Goal: Transaction & Acquisition: Purchase product/service

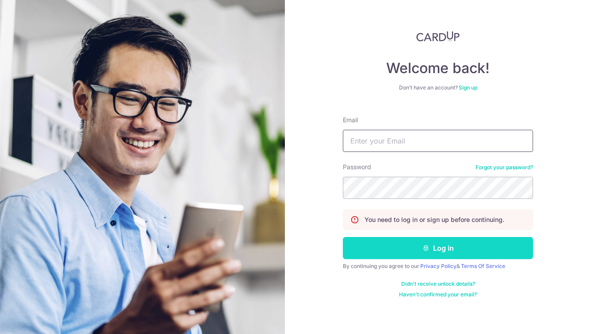
type input "qzzhengwh13@gmail.com"
click at [415, 247] on button "Log in" at bounding box center [438, 248] width 190 height 22
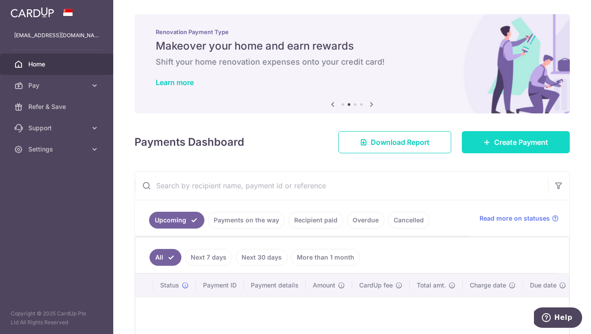
click at [504, 148] on link "Create Payment" at bounding box center [516, 142] width 108 height 22
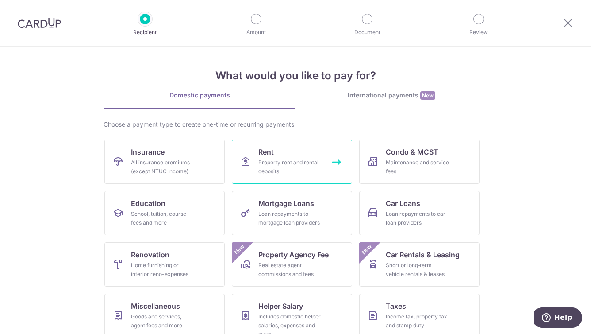
click at [270, 165] on div "Property rent and rental deposits" at bounding box center [290, 167] width 64 height 18
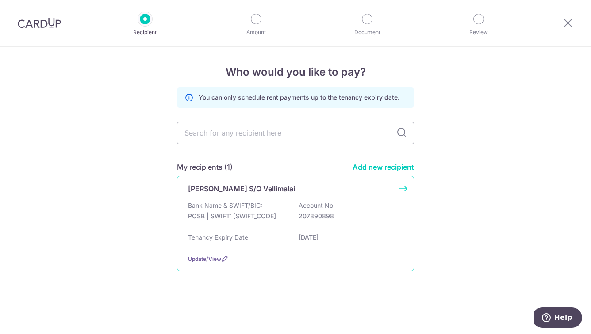
click at [238, 197] on div "Subramaniam S/O Vellimalai Bank Name & SWIFT/BIC: POSB | SWIFT: DBSSSGSGXXX Acc…" at bounding box center [295, 223] width 237 height 95
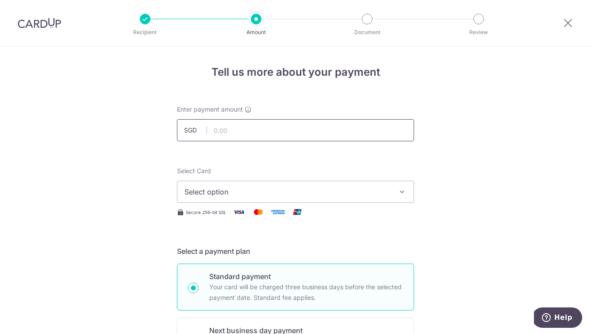
click at [232, 132] on input "text" at bounding box center [295, 130] width 237 height 22
type input "819.00"
click at [216, 190] on span "Select option" at bounding box center [288, 191] width 206 height 11
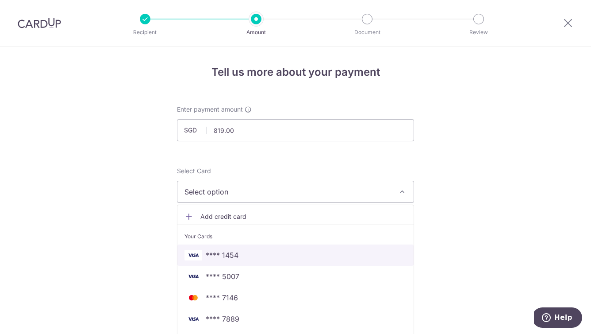
click at [223, 250] on span "**** 1454" at bounding box center [222, 255] width 33 height 11
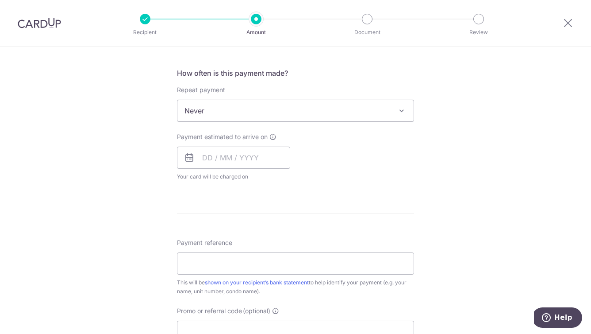
scroll to position [326, 0]
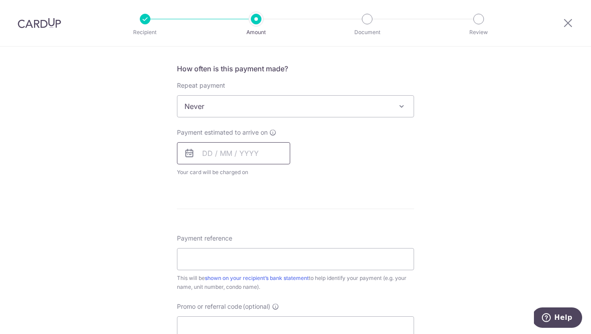
click at [224, 162] on input "text" at bounding box center [233, 153] width 113 height 22
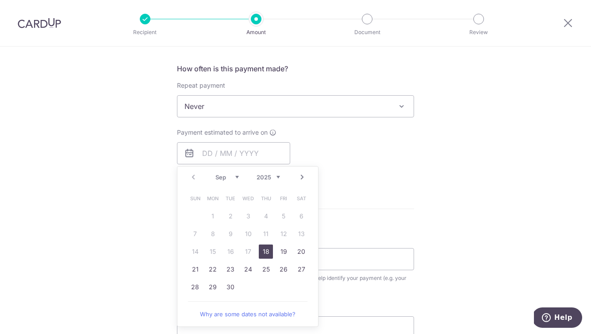
click at [383, 142] on div "Payment estimated to arrive on Prev Next Sep Oct Nov Dec 2025 2026 2027 2028 20…" at bounding box center [296, 152] width 248 height 49
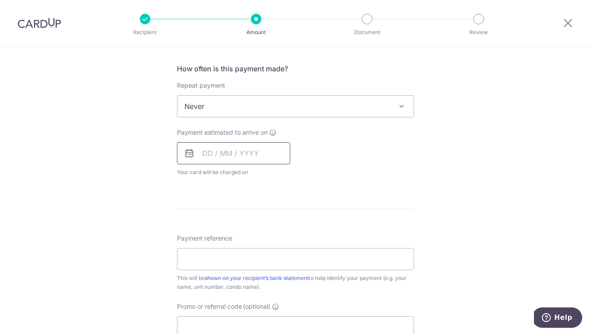
click at [243, 150] on input "text" at bounding box center [233, 153] width 113 height 22
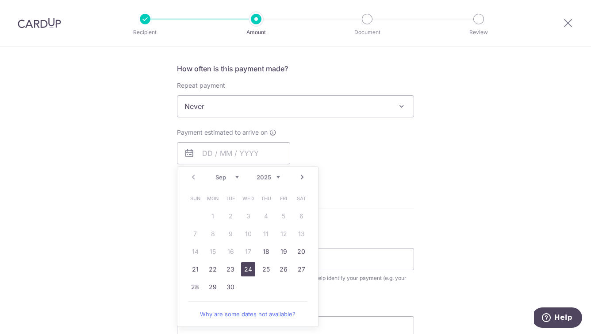
click at [252, 270] on link "24" at bounding box center [248, 269] width 14 height 14
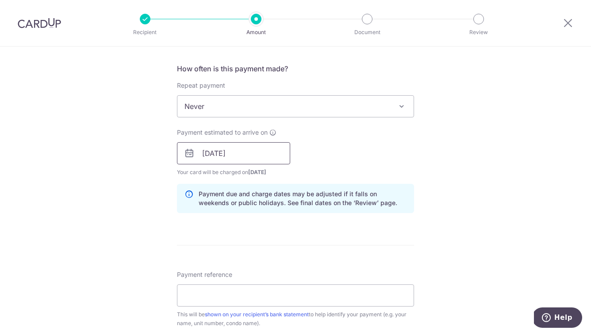
click at [241, 151] on input "[DATE]" at bounding box center [233, 153] width 113 height 22
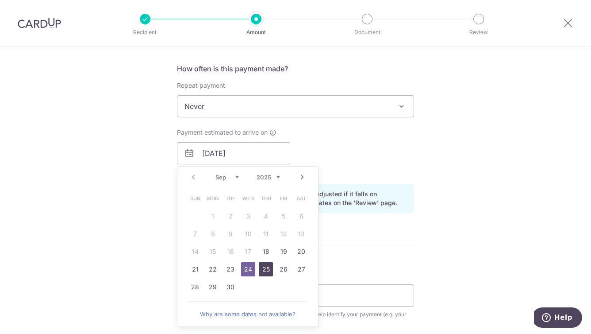
click at [265, 269] on link "25" at bounding box center [266, 269] width 14 height 14
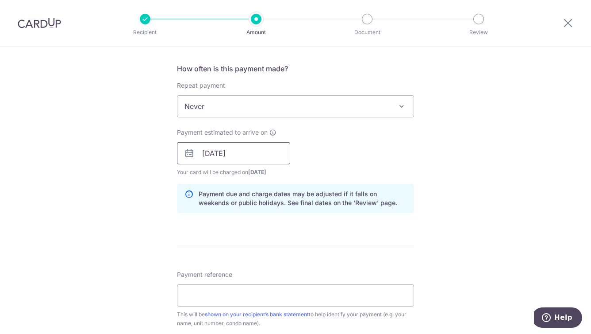
click at [235, 154] on input "25/09/2025" at bounding box center [233, 153] width 113 height 22
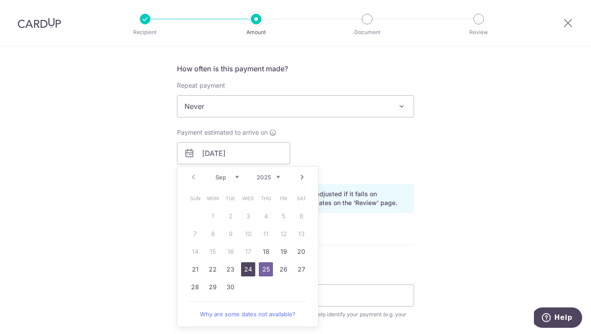
click at [248, 270] on link "24" at bounding box center [248, 269] width 14 height 14
type input "[DATE]"
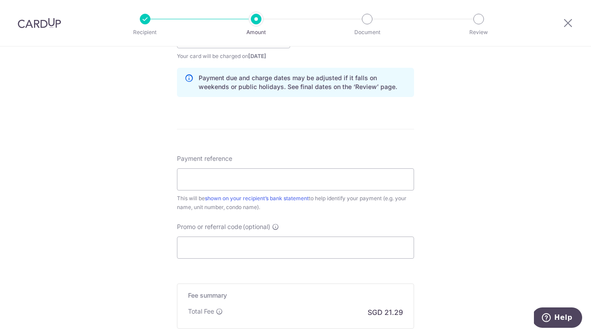
scroll to position [444, 0]
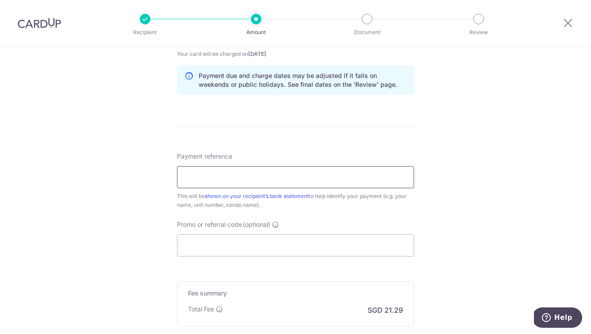
click at [209, 174] on input "Payment reference" at bounding box center [295, 177] width 237 height 22
paste input "96B [PERSON_NAME] Rent"
type input "96B [PERSON_NAME] Rent"
click at [239, 140] on form "Enter payment amount SGD 819.00 819.00 Select Card **** 1454 Add credit card Yo…" at bounding box center [295, 29] width 237 height 737
click at [206, 247] on input "Promo or referral code (optional)" at bounding box center [295, 245] width 237 height 22
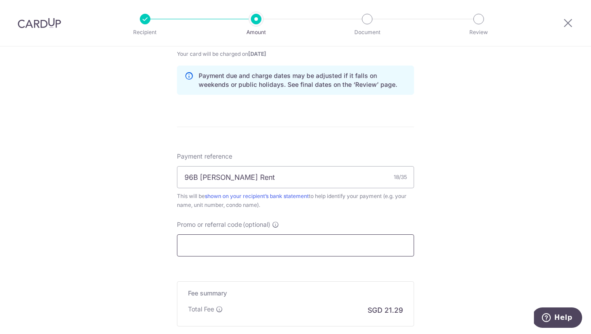
paste input "SAVERENT179"
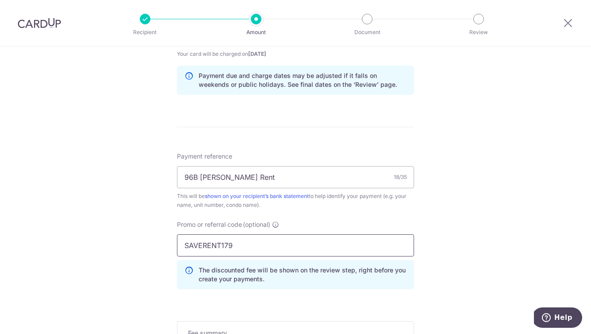
type input "SAVERENT179"
click at [181, 211] on div "Payment reference 96B Henderson Rent 18/35 This will be shown on your recipient…" at bounding box center [295, 224] width 237 height 144
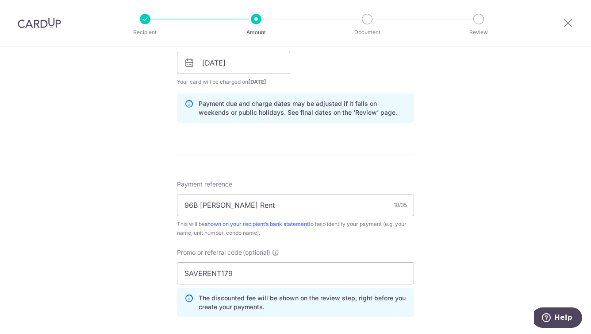
scroll to position [590, 0]
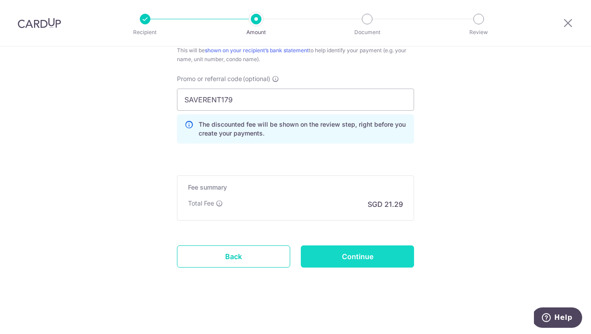
click at [351, 260] on input "Continue" at bounding box center [357, 256] width 113 height 22
type input "Create Schedule"
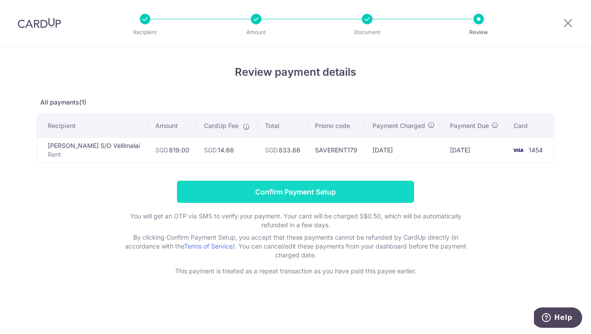
click at [278, 194] on input "Confirm Payment Setup" at bounding box center [295, 192] width 237 height 22
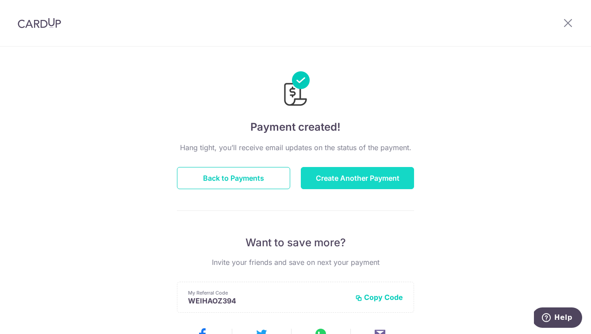
click at [325, 177] on button "Create Another Payment" at bounding box center [357, 178] width 113 height 22
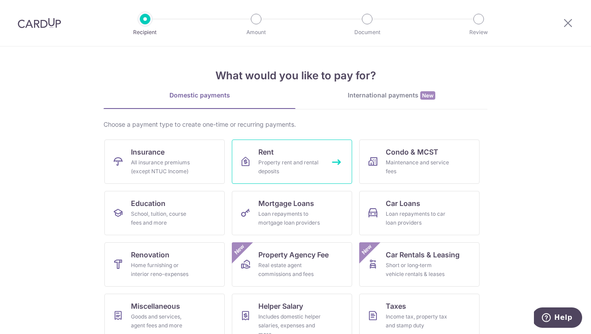
click at [289, 162] on div "Property rent and rental deposits" at bounding box center [290, 167] width 64 height 18
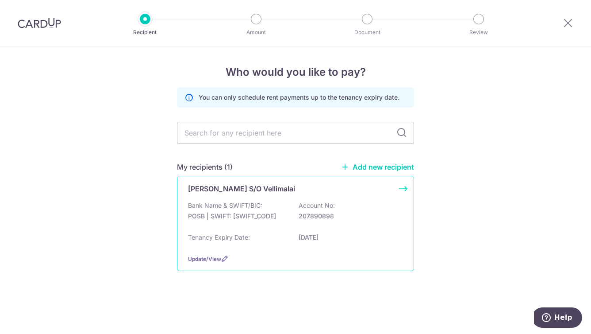
click at [212, 192] on p "Subramaniam S/O Vellimalai" at bounding box center [241, 188] width 107 height 11
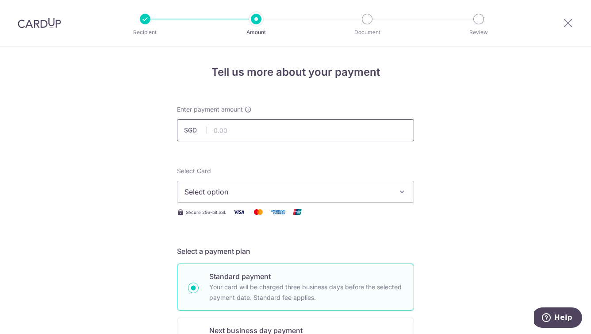
click at [229, 135] on input "text" at bounding box center [295, 130] width 237 height 22
paste input "1965"
type input "1,965.00"
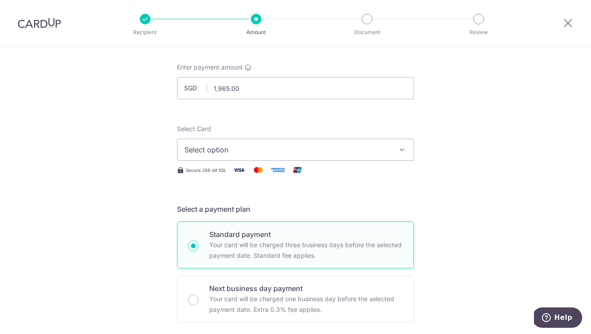
scroll to position [45, 0]
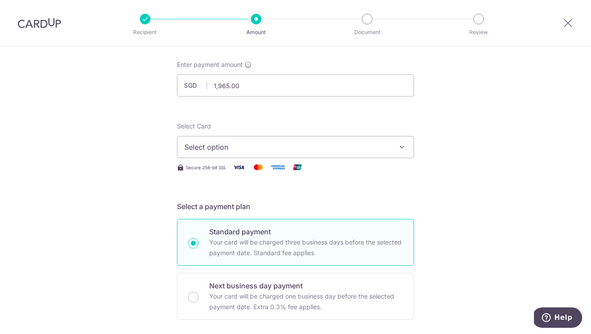
click at [218, 143] on span "Select option" at bounding box center [288, 147] width 206 height 11
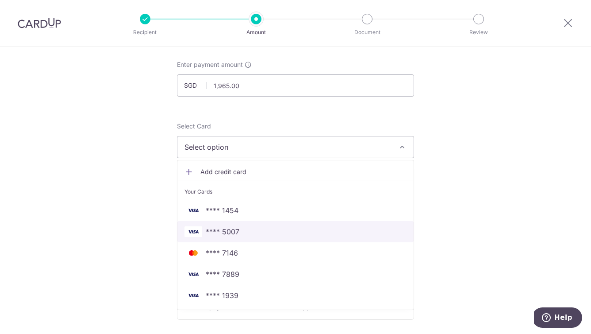
click at [231, 228] on span "**** 5007" at bounding box center [223, 231] width 34 height 11
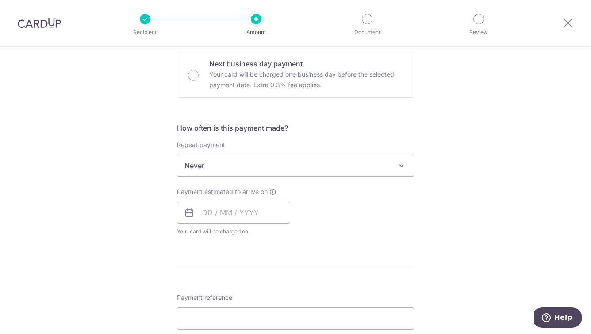
scroll to position [268, 0]
click at [214, 206] on input "text" at bounding box center [233, 211] width 113 height 22
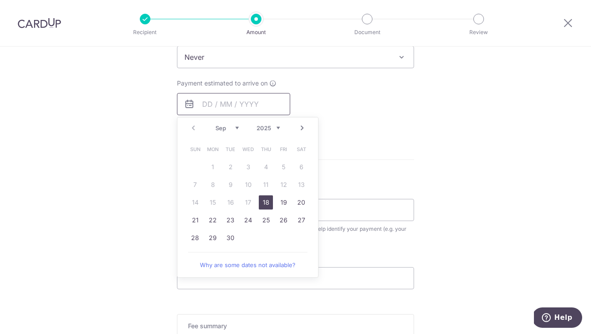
scroll to position [417, 0]
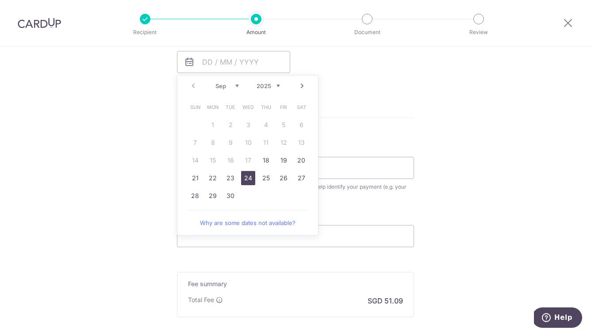
click at [247, 179] on link "24" at bounding box center [248, 178] width 14 height 14
type input "24/09/2025"
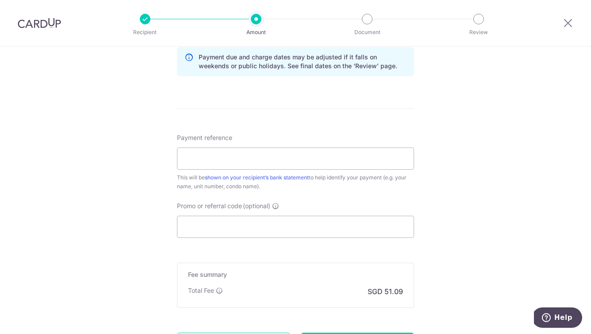
scroll to position [470, 0]
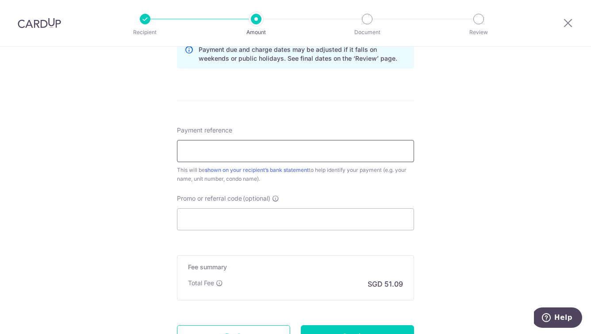
click at [197, 152] on input "Payment reference" at bounding box center [295, 151] width 237 height 22
paste input "96B Henderson Rent"
type input "96B Henderson Rent"
click at [209, 215] on input "Promo or referral code (optional)" at bounding box center [295, 219] width 237 height 22
paste input "SAVERENT179"
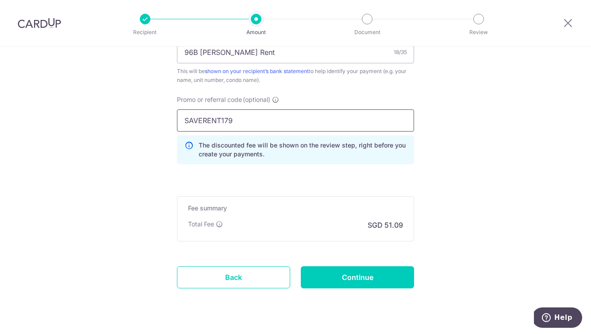
scroll to position [590, 0]
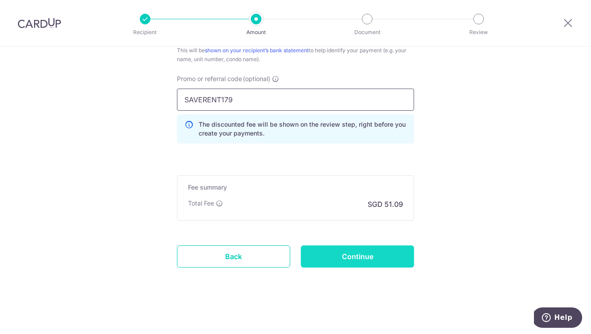
type input "SAVERENT179"
click at [358, 260] on input "Continue" at bounding box center [357, 256] width 113 height 22
type input "Create Schedule"
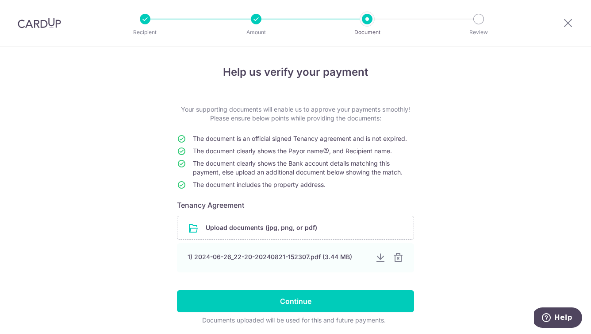
scroll to position [32, 0]
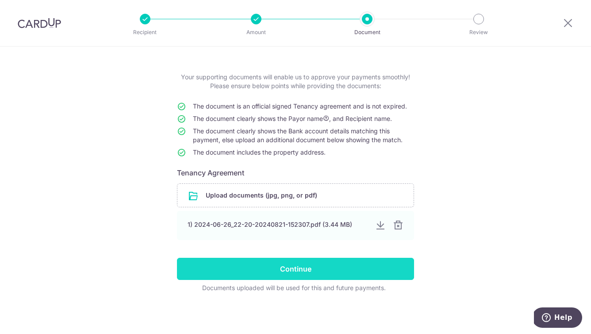
click at [282, 268] on input "Continue" at bounding box center [295, 269] width 237 height 22
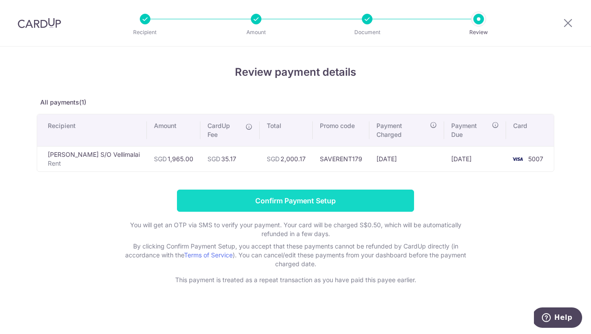
click at [346, 191] on input "Confirm Payment Setup" at bounding box center [295, 200] width 237 height 22
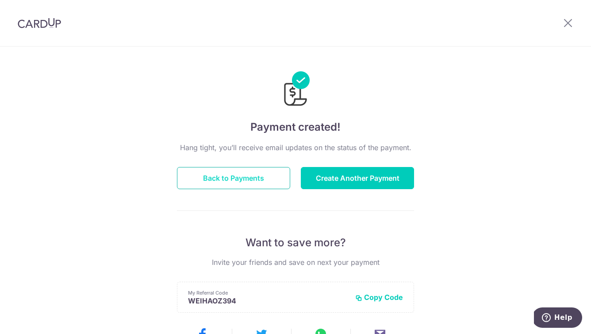
click at [260, 182] on button "Back to Payments" at bounding box center [233, 178] width 113 height 22
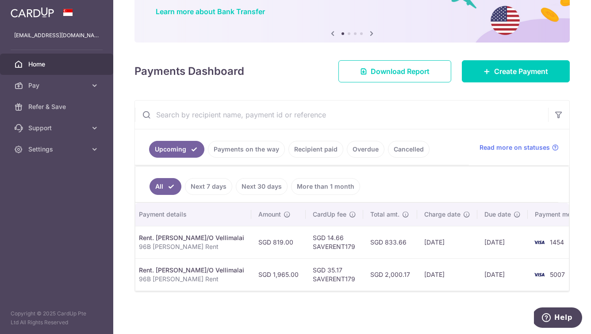
scroll to position [0, 189]
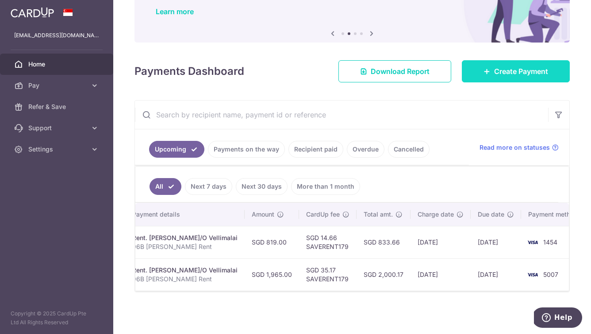
click at [495, 76] on span "Create Payment" at bounding box center [521, 71] width 54 height 11
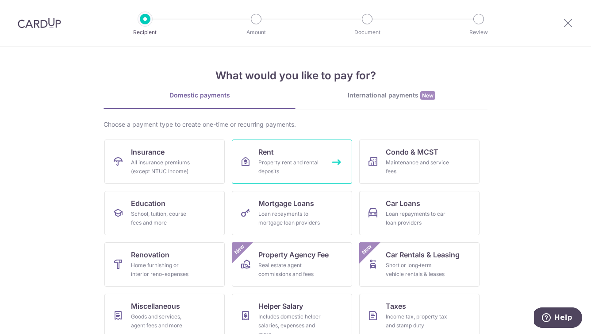
click at [280, 171] on div "Property rent and rental deposits" at bounding box center [290, 167] width 64 height 18
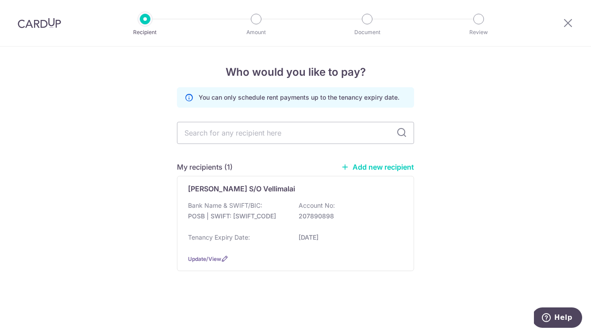
click at [254, 202] on p "Bank Name & SWIFT/BIC:" at bounding box center [225, 205] width 74 height 9
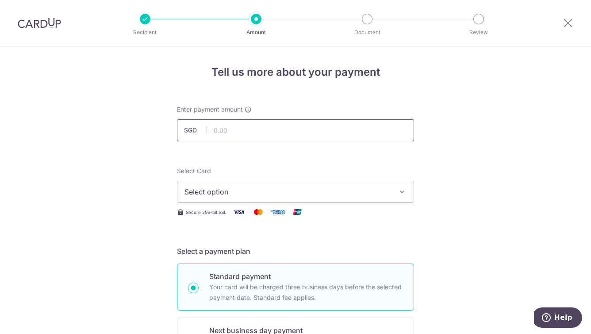
click at [238, 119] on input "text" at bounding box center [295, 130] width 237 height 22
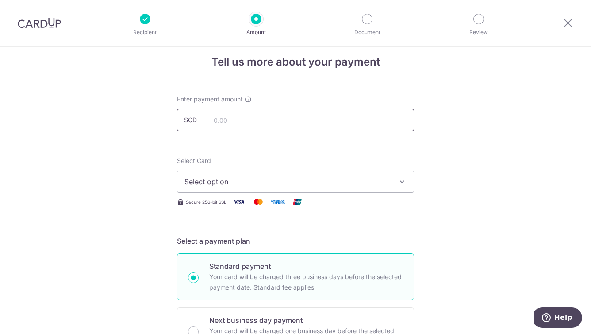
paste input "753"
type input "753.00"
click at [211, 174] on button "Select option" at bounding box center [295, 181] width 237 height 22
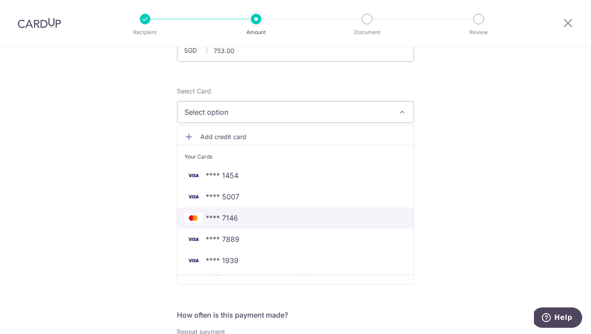
scroll to position [80, 0]
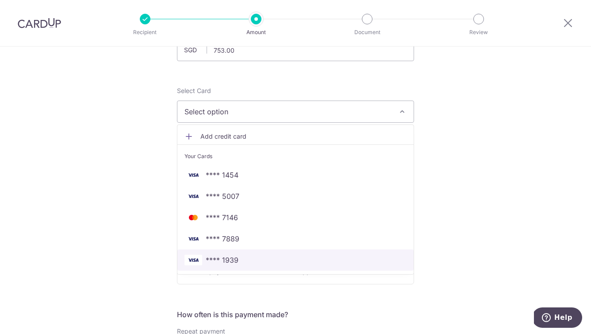
click at [231, 260] on span "**** 1939" at bounding box center [222, 260] width 33 height 11
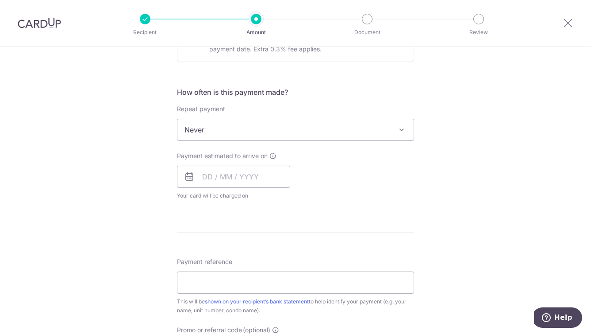
scroll to position [335, 0]
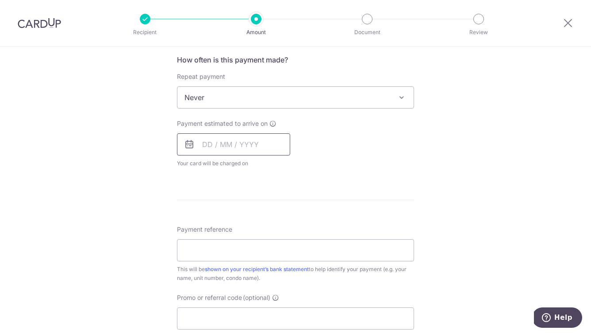
click at [222, 145] on input "text" at bounding box center [233, 144] width 113 height 22
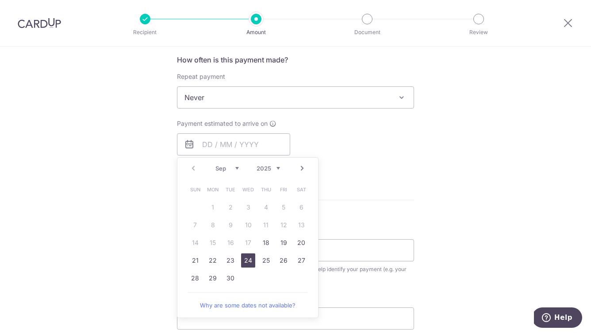
click at [250, 261] on link "24" at bounding box center [248, 260] width 14 height 14
type input "[DATE]"
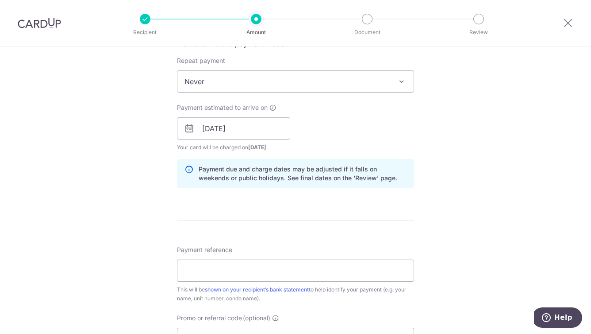
scroll to position [353, 0]
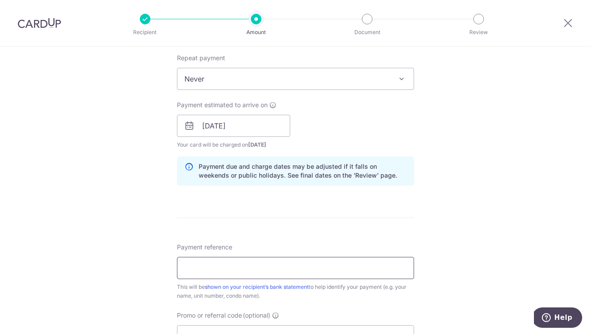
click at [215, 269] on input "Payment reference" at bounding box center [295, 268] width 237 height 22
paste input "96B Henderson Rent"
type input "96B Henderson Rent"
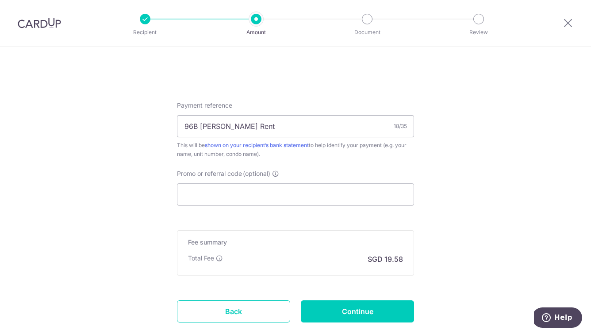
scroll to position [520, 0]
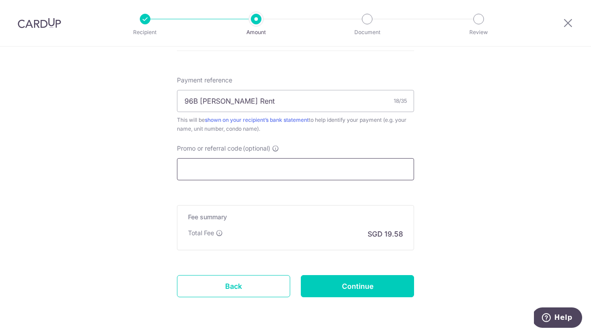
click at [217, 167] on input "Promo or referral code (optional)" at bounding box center [295, 169] width 237 height 22
paste input "SAVERENT179"
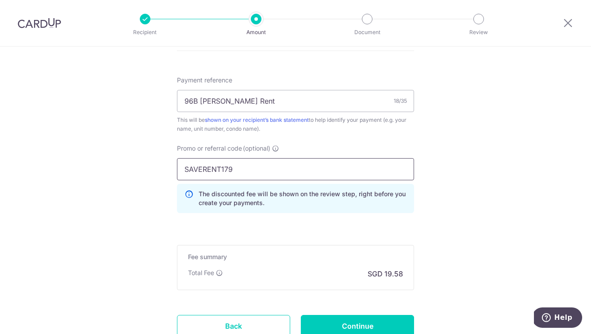
scroll to position [562, 0]
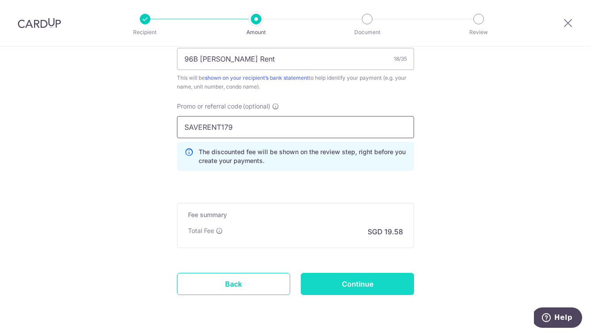
type input "SAVERENT179"
click at [353, 282] on input "Continue" at bounding box center [357, 284] width 113 height 22
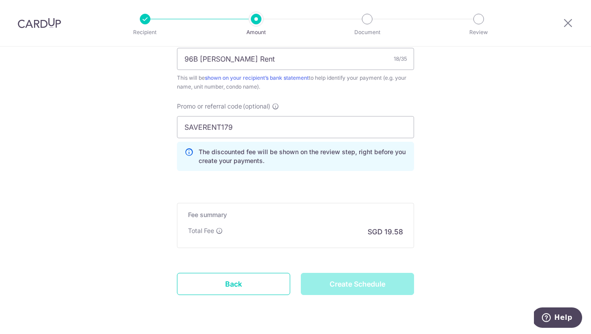
type input "Create Schedule"
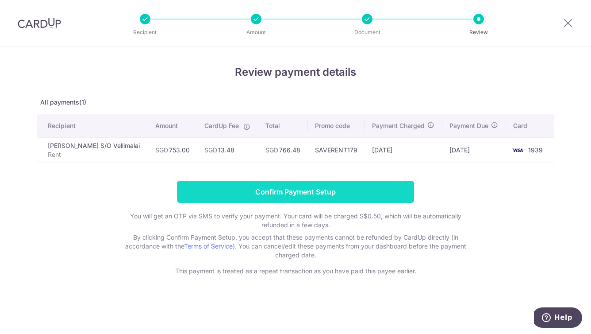
click at [281, 192] on input "Confirm Payment Setup" at bounding box center [295, 192] width 237 height 22
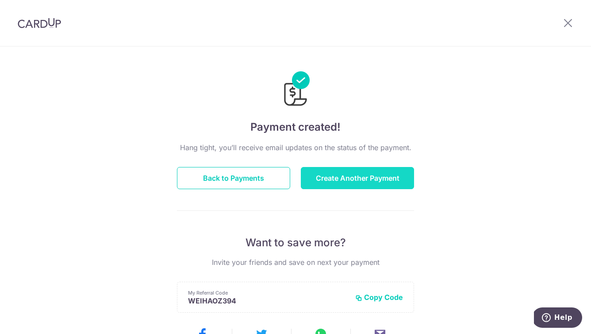
click at [352, 179] on button "Create Another Payment" at bounding box center [357, 178] width 113 height 22
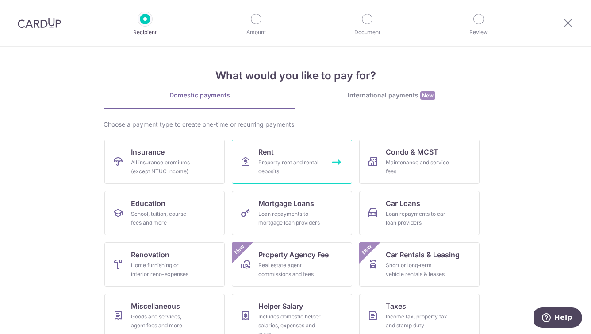
click at [291, 162] on div "Property rent and rental deposits" at bounding box center [290, 167] width 64 height 18
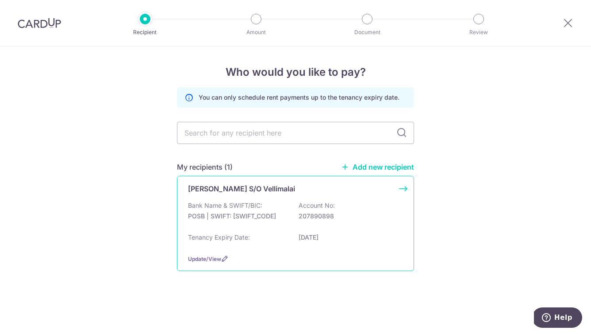
click at [238, 212] on p "POSB | SWIFT: [SWIFT_CODE]" at bounding box center [237, 216] width 99 height 9
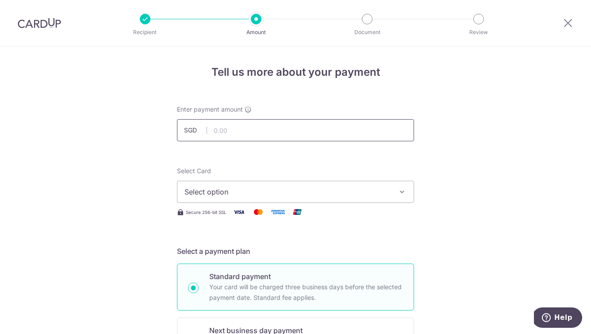
click at [230, 130] on input "text" at bounding box center [295, 130] width 237 height 22
paste input "463"
click at [236, 198] on button "Select option" at bounding box center [295, 192] width 237 height 22
type input "463.00"
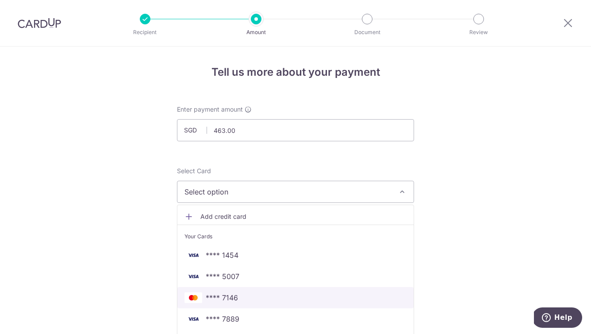
click at [235, 301] on span "**** 7146" at bounding box center [222, 297] width 32 height 11
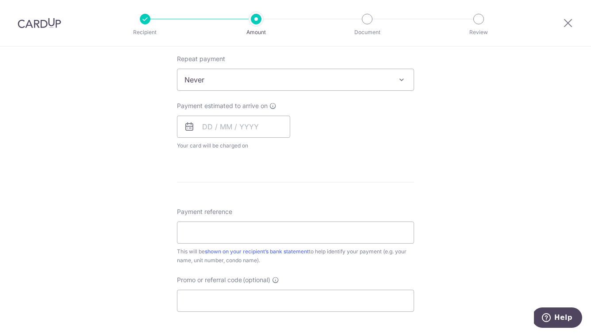
scroll to position [401, 0]
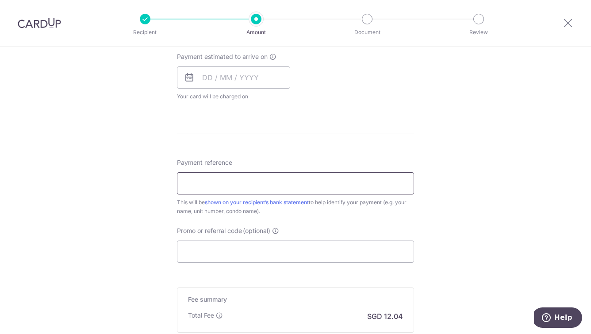
click at [205, 181] on input "Payment reference" at bounding box center [295, 183] width 237 height 22
paste input "96B [PERSON_NAME] Rent"
type input "96B [PERSON_NAME] Rent"
click at [207, 251] on input "Promo or referral code (optional)" at bounding box center [295, 251] width 237 height 22
paste input "SAVERENT179"
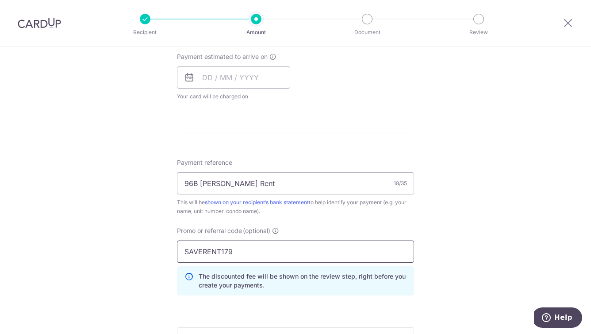
scroll to position [553, 0]
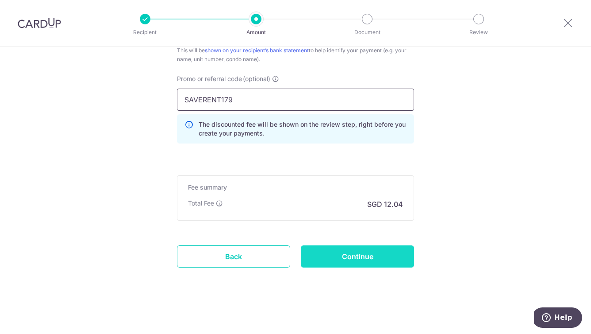
type input "SAVERENT179"
click at [338, 251] on input "Continue" at bounding box center [357, 256] width 113 height 22
type input "Create Schedule"
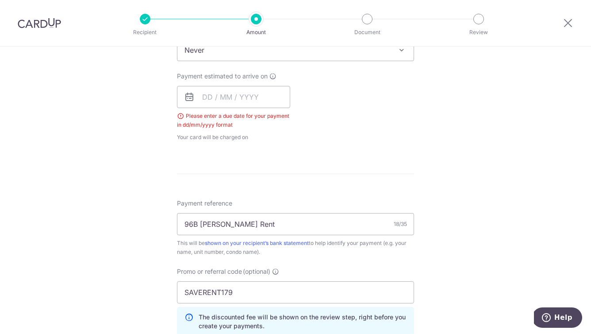
scroll to position [379, 0]
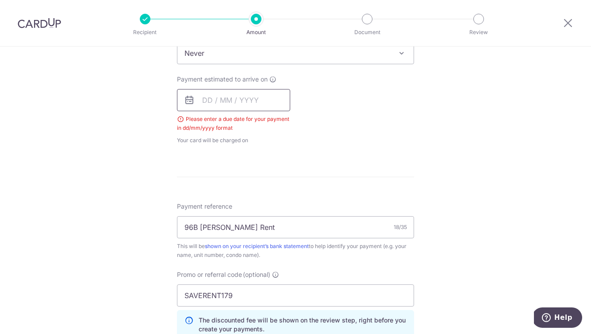
click at [228, 99] on input "text" at bounding box center [233, 100] width 113 height 22
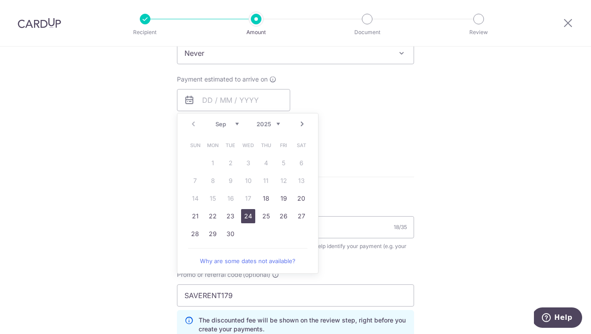
click at [251, 217] on link "24" at bounding box center [248, 216] width 14 height 14
type input "24/09/2025"
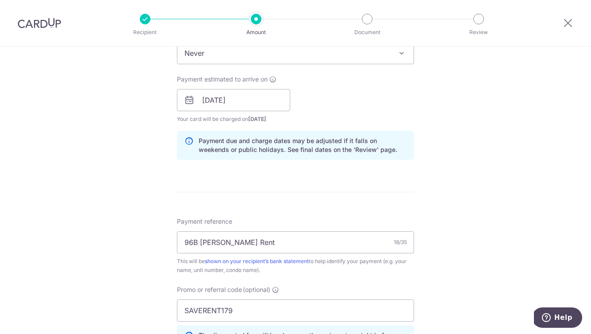
scroll to position [590, 0]
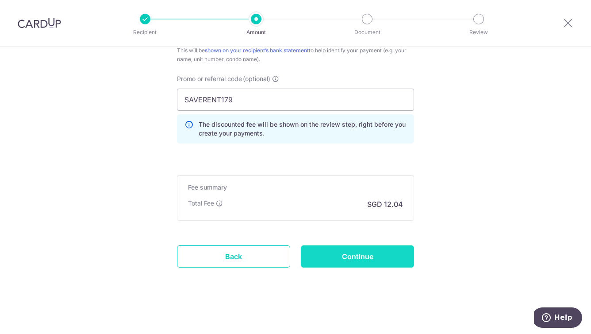
click at [342, 257] on input "Continue" at bounding box center [357, 256] width 113 height 22
type input "Create Schedule"
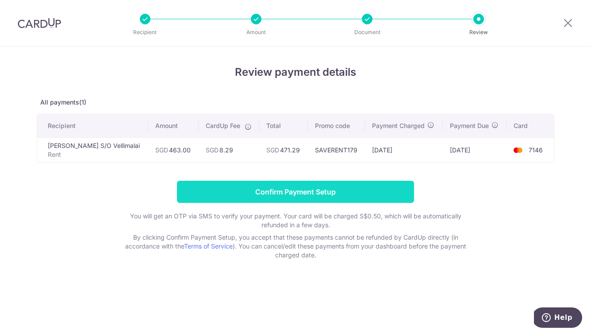
click at [293, 192] on input "Confirm Payment Setup" at bounding box center [295, 192] width 237 height 22
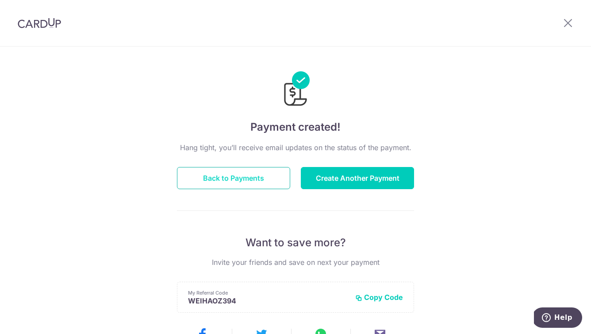
click at [262, 184] on button "Back to Payments" at bounding box center [233, 178] width 113 height 22
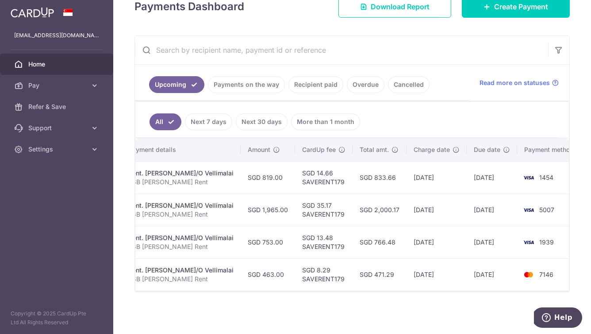
scroll to position [0, 200]
